Goal: Complete application form

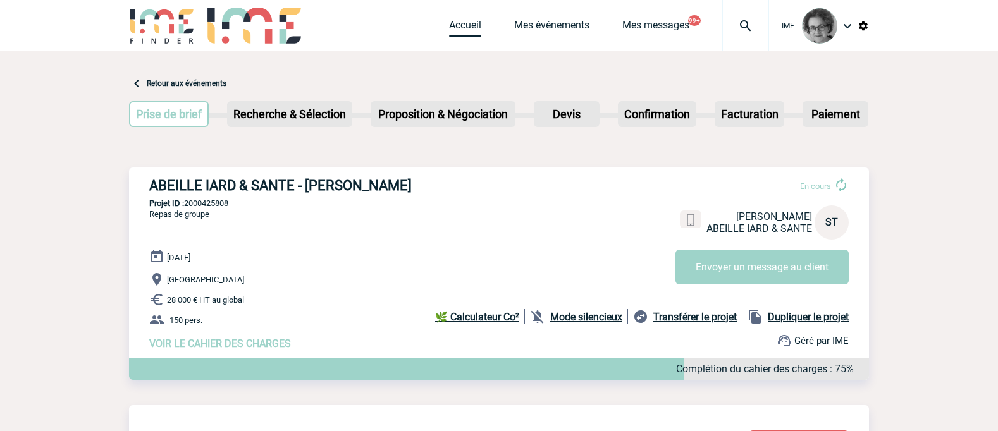
click at [460, 27] on link "Accueil" at bounding box center [465, 28] width 32 height 18
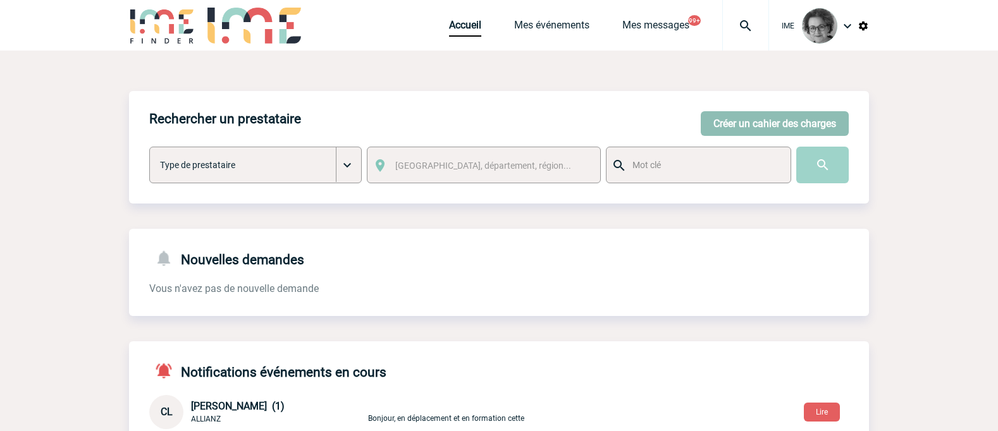
click at [765, 127] on button "Créer un cahier des charges" at bounding box center [775, 123] width 148 height 25
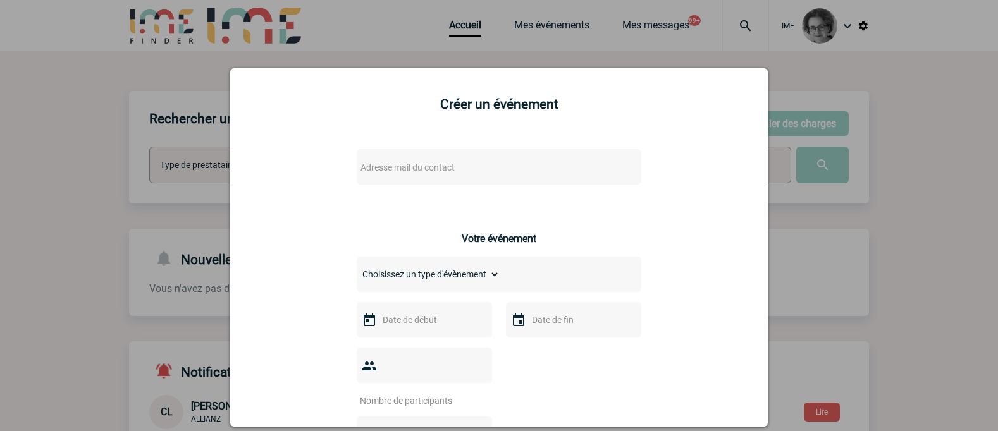
click at [544, 154] on div "Adresse mail du contact" at bounding box center [499, 166] width 285 height 35
click at [539, 161] on span "Adresse mail du contact" at bounding box center [465, 168] width 221 height 18
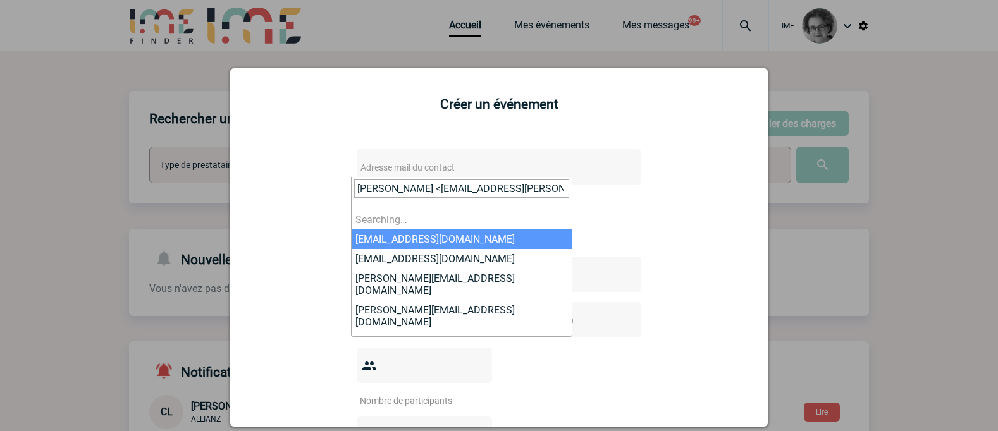
scroll to position [0, 5]
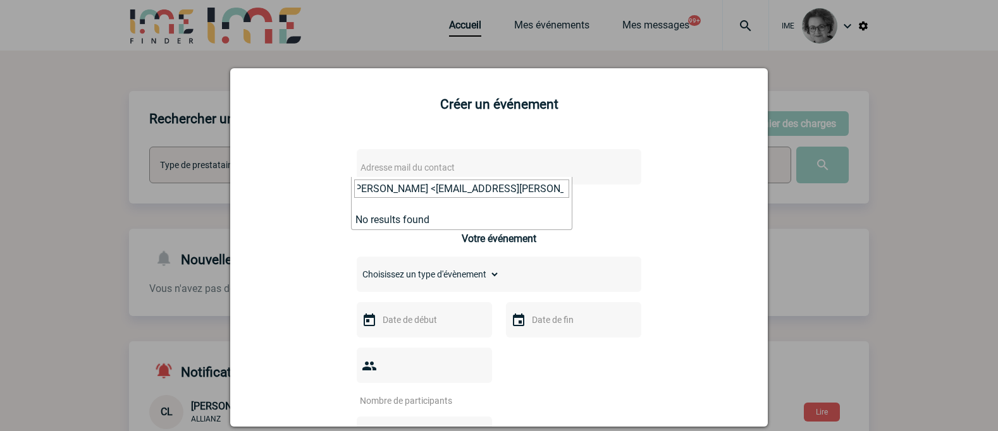
click at [429, 188] on input "[PERSON_NAME] <[EMAIL_ADDRESS][PERSON_NAME][DOMAIN_NAME]>" at bounding box center [461, 189] width 215 height 18
drag, startPoint x: 436, startPoint y: 187, endPoint x: 234, endPoint y: 156, distance: 204.1
click at [234, 156] on body "IME Accueil Mes événements" at bounding box center [499, 411] width 998 height 823
click at [503, 192] on input "[EMAIL_ADDRESS][PERSON_NAME][DOMAIN_NAME]>" at bounding box center [461, 189] width 215 height 18
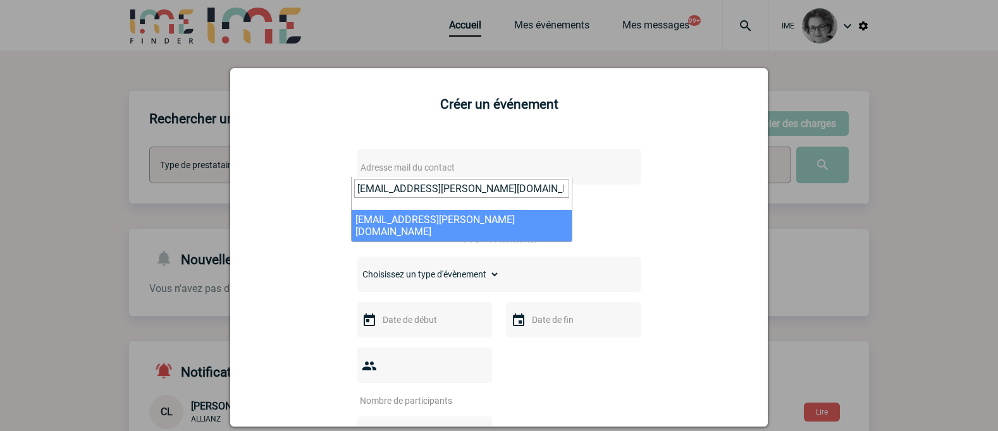
type input "[EMAIL_ADDRESS][PERSON_NAME][DOMAIN_NAME]"
select select "122534"
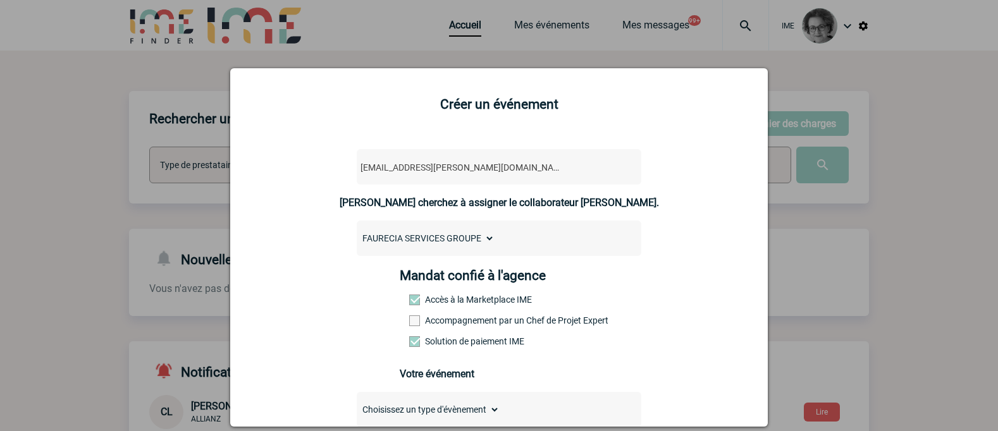
click at [456, 322] on label "Accompagnement par un Chef de Projet Expert" at bounding box center [437, 321] width 56 height 10
click at [0, 0] on input "Accompagnement par un Chef de Projet Expert" at bounding box center [0, 0] width 0 height 0
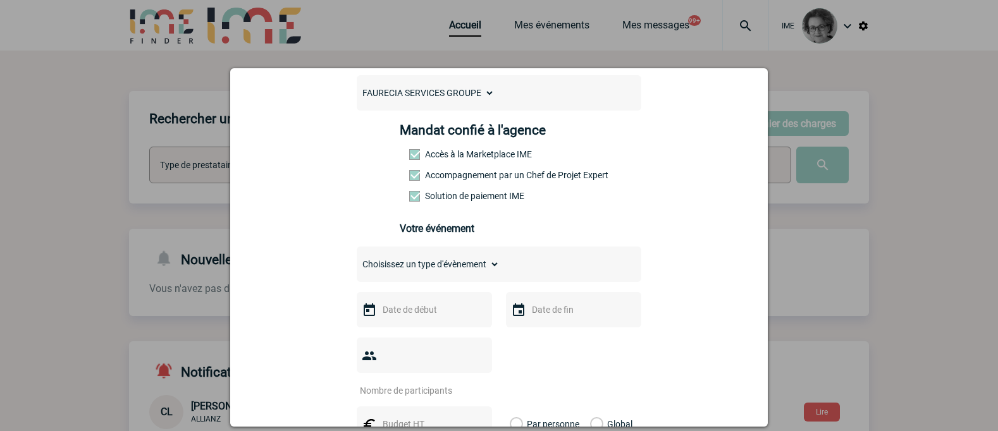
scroll to position [190, 0]
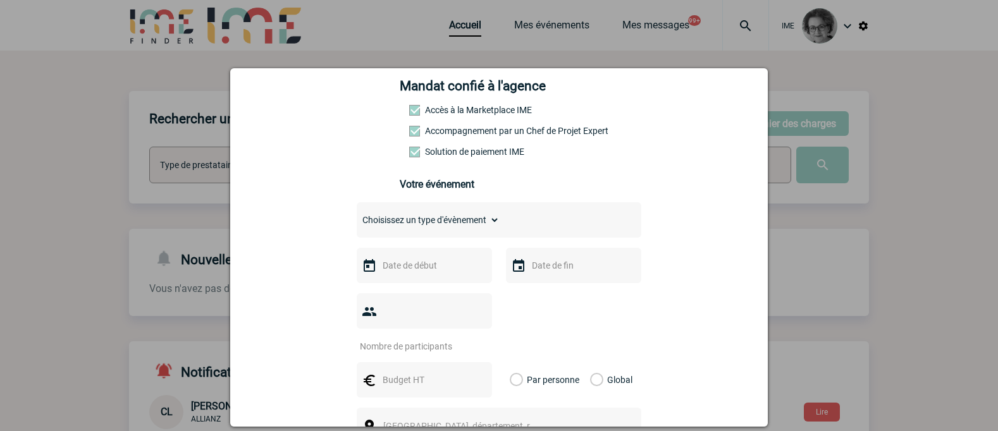
click at [454, 224] on select "Choisissez un type d'évènement Séminaire avec nuitée Séminaire sans nuitée Repa…" at bounding box center [428, 220] width 143 height 18
select select "1"
click at [357, 214] on select "Choisissez un type d'évènement Séminaire avec nuitée Séminaire sans nuitée Repa…" at bounding box center [428, 220] width 143 height 18
click at [440, 267] on input "text" at bounding box center [422, 265] width 87 height 16
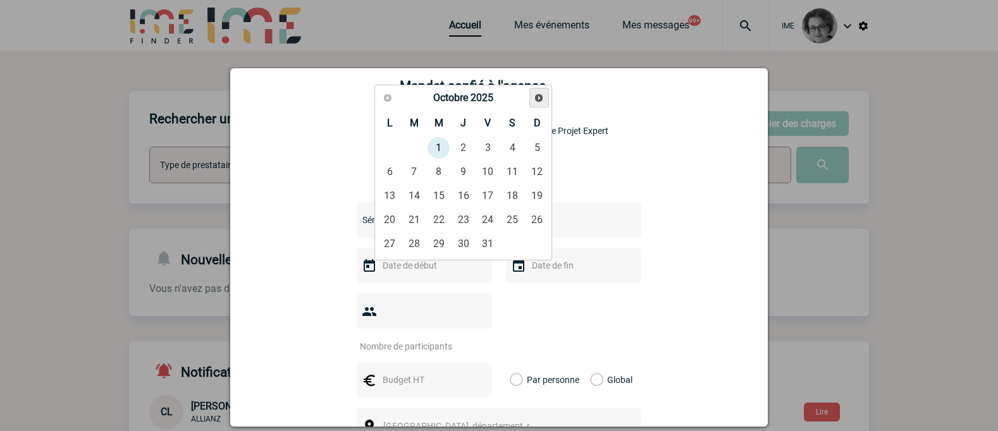
click at [541, 102] on span "Suivant" at bounding box center [539, 98] width 10 height 10
click at [443, 219] on link "21" at bounding box center [438, 220] width 23 height 23
type input "[DATE]"
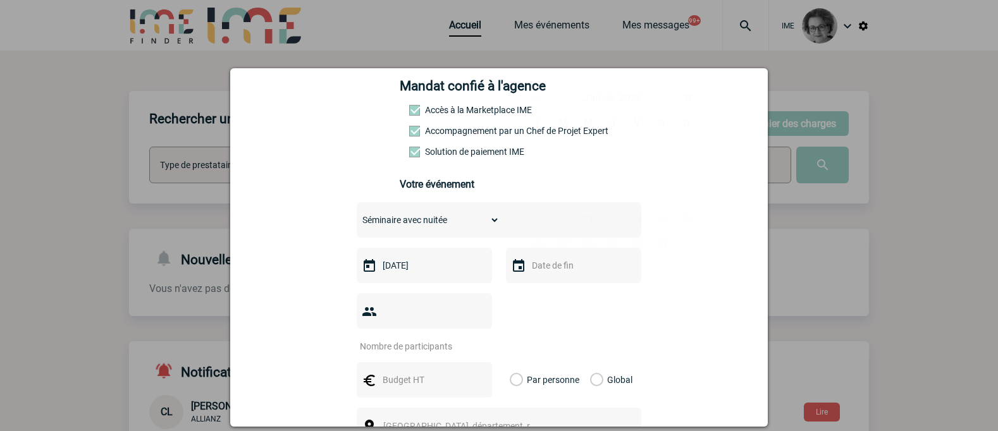
click at [553, 269] on input "text" at bounding box center [572, 265] width 87 height 16
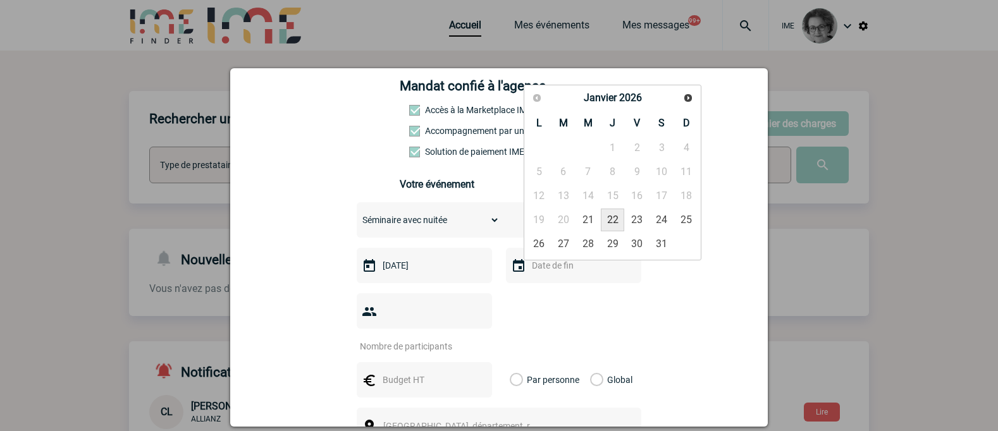
click at [613, 224] on link "22" at bounding box center [612, 220] width 23 height 23
type input "[DATE]"
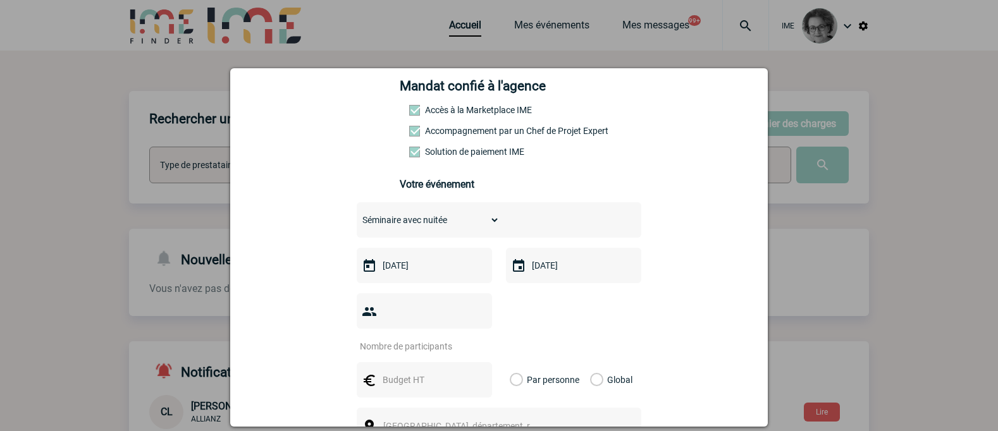
click at [419, 338] on input "number" at bounding box center [416, 346] width 119 height 16
type input "100"
click at [408, 372] on input "text" at bounding box center [422, 380] width 87 height 16
click at [426, 372] on input "text" at bounding box center [422, 380] width 87 height 16
type input "35000"
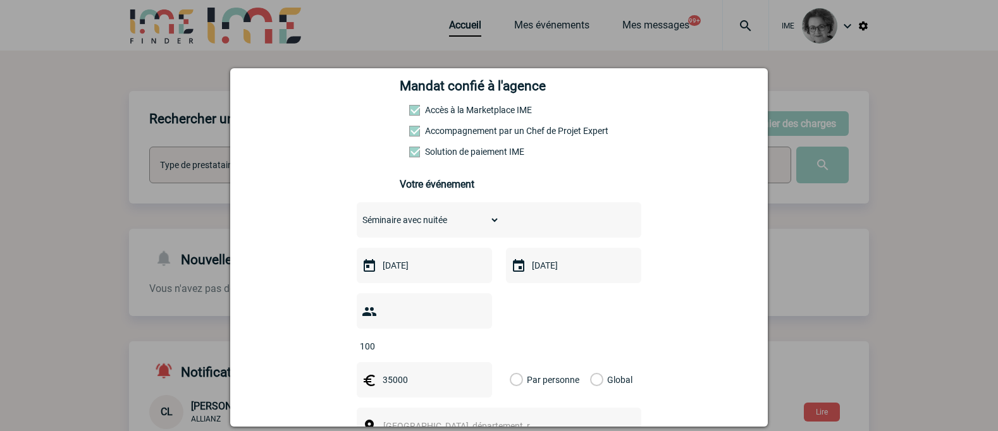
click at [590, 362] on label "Global" at bounding box center [594, 379] width 8 height 35
click at [0, 0] on input "Global" at bounding box center [0, 0] width 0 height 0
click at [568, 408] on div "[GEOGRAPHIC_DATA], département, région..." at bounding box center [499, 425] width 285 height 35
click at [538, 417] on span "[GEOGRAPHIC_DATA], département, région..." at bounding box center [465, 426] width 174 height 18
type input "o"
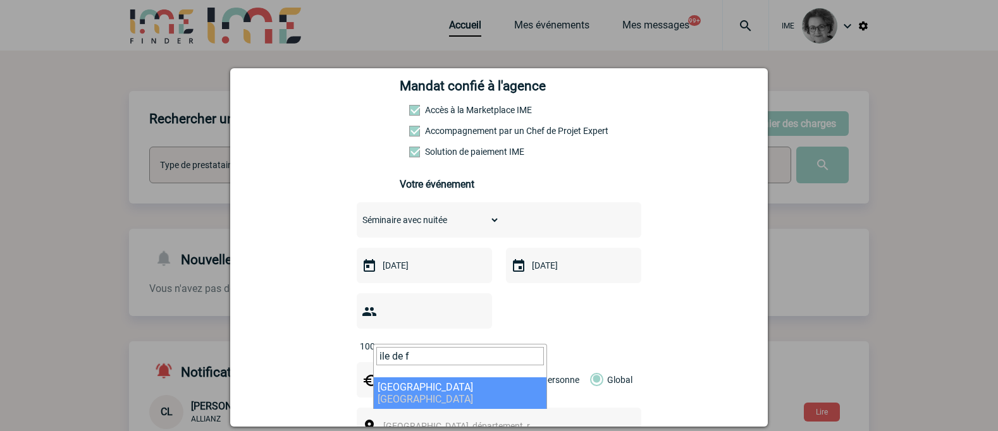
type input "ile de f"
select select "2"
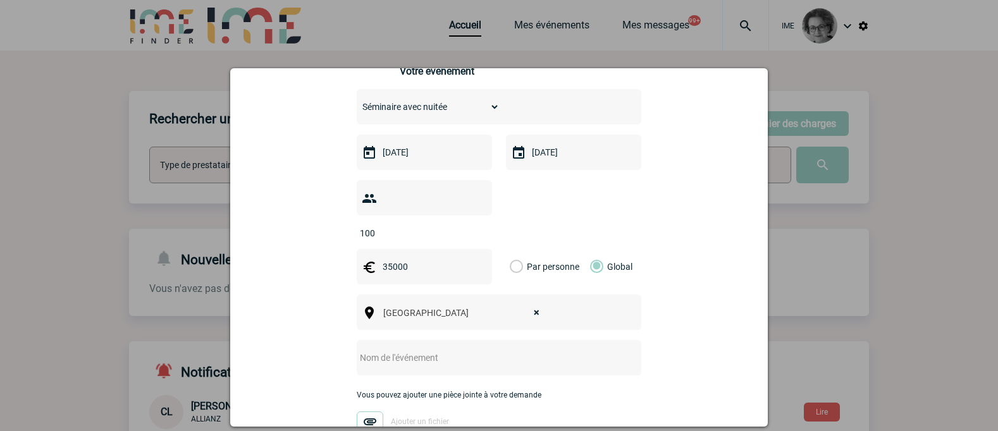
scroll to position [316, 0]
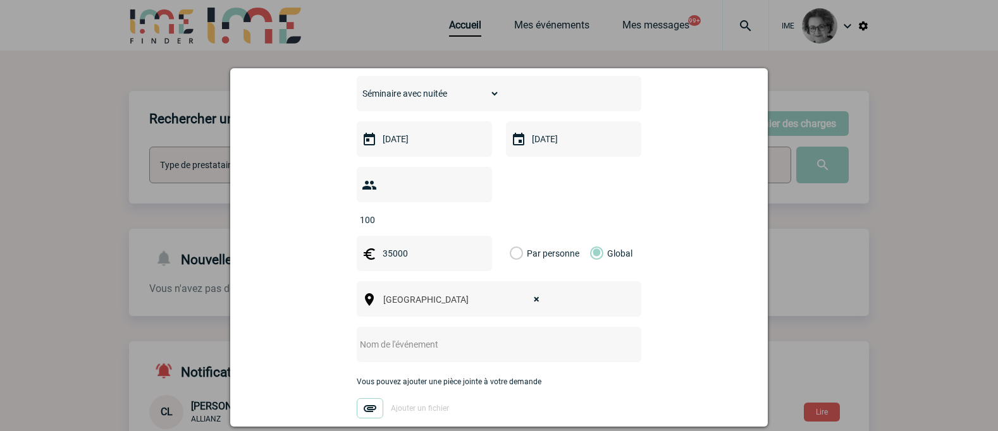
click at [473, 336] on input "text" at bounding box center [482, 344] width 251 height 16
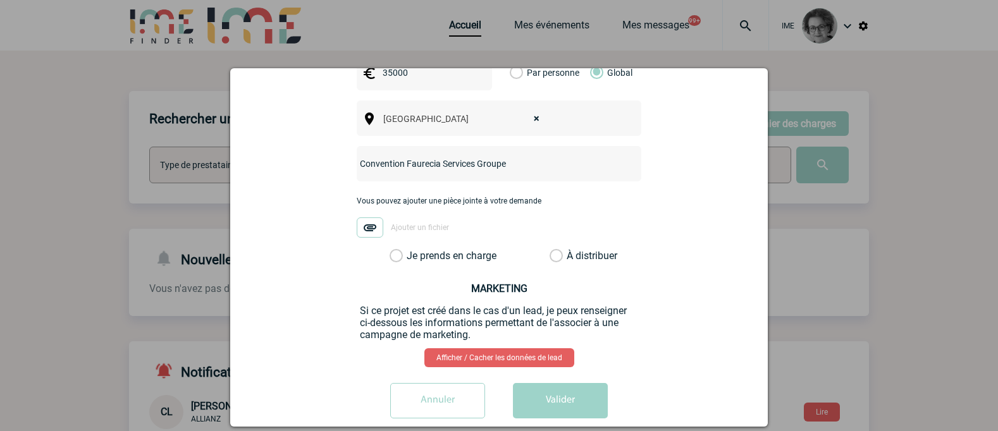
type input "Convention Faurecia Services Groupe"
click at [411, 250] on label "Je prends en charge" at bounding box center [400, 256] width 21 height 13
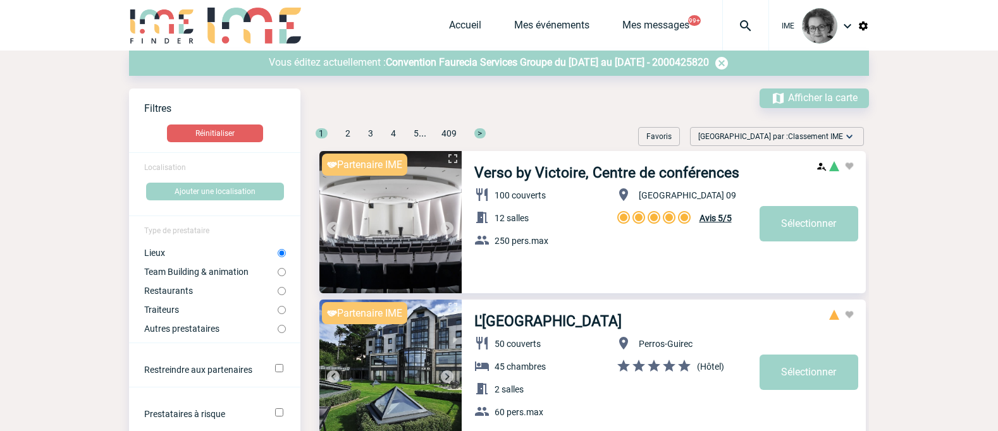
click at [397, 63] on span "Convention Faurecia Services Groupe du [DATE] au [DATE] - 2000425820" at bounding box center [547, 62] width 323 height 12
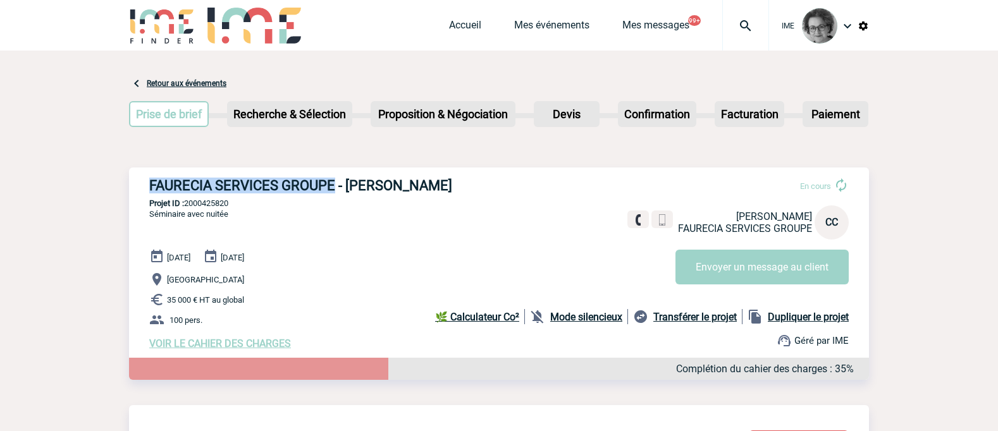
drag, startPoint x: 149, startPoint y: 184, endPoint x: 332, endPoint y: 185, distance: 183.4
click at [332, 185] on div "FAURECIA SERVICES GROUPE - Celine CLEMENT En cours Celine CLEMENT FAURECIA SERV…" at bounding box center [499, 264] width 740 height 192
copy h3 "FAURECIA SERVICES GROUPE"
drag, startPoint x: 235, startPoint y: 205, endPoint x: 187, endPoint y: 206, distance: 48.1
click at [187, 206] on p "Projet ID : 2000425820" at bounding box center [499, 203] width 740 height 9
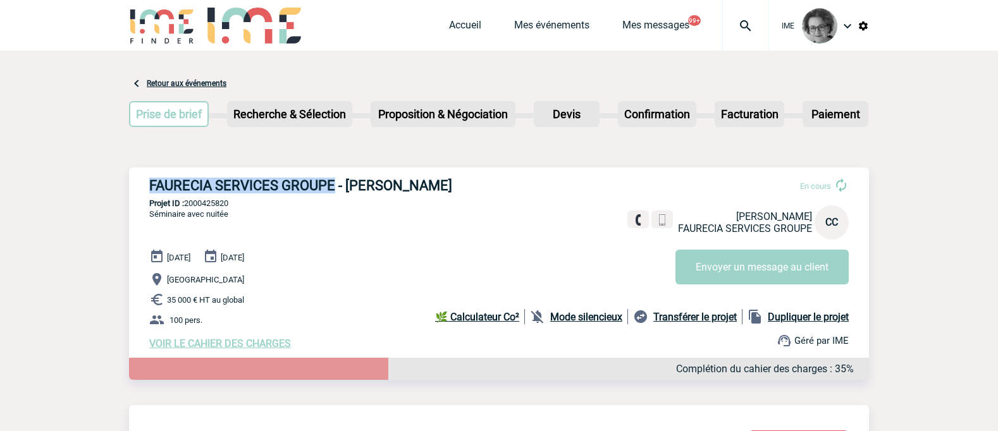
copy p "2000425820"
click at [298, 322] on p "100 pers." at bounding box center [509, 319] width 720 height 15
